Goal: Task Accomplishment & Management: Manage account settings

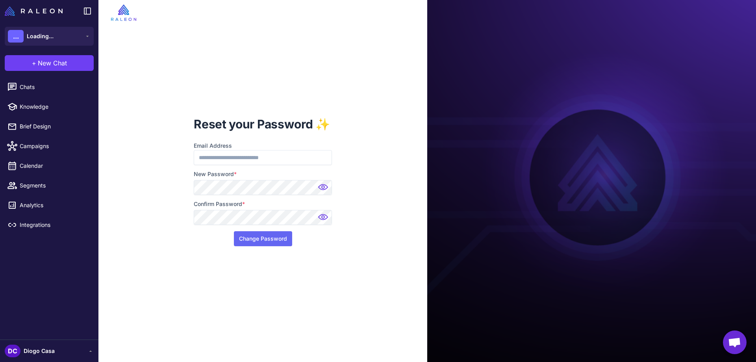
click at [327, 190] on img at bounding box center [324, 189] width 16 height 16
click at [324, 212] on img at bounding box center [324, 219] width 16 height 16
click at [276, 237] on button "Change Password" at bounding box center [263, 238] width 58 height 15
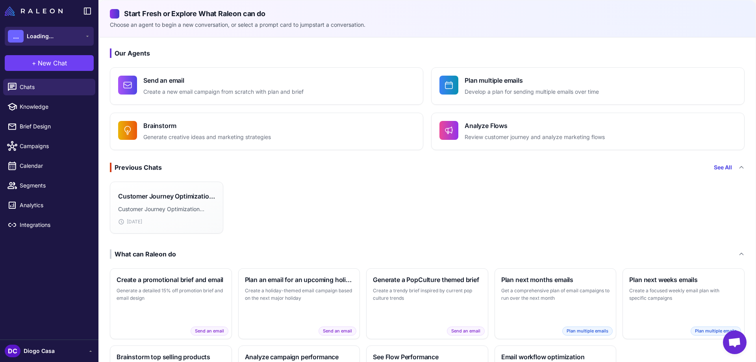
click at [44, 33] on span "Loading..." at bounding box center [40, 36] width 27 height 9
click at [57, 37] on button "... Loading..." at bounding box center [49, 36] width 89 height 19
